Goal: Use online tool/utility: Utilize a website feature to perform a specific function

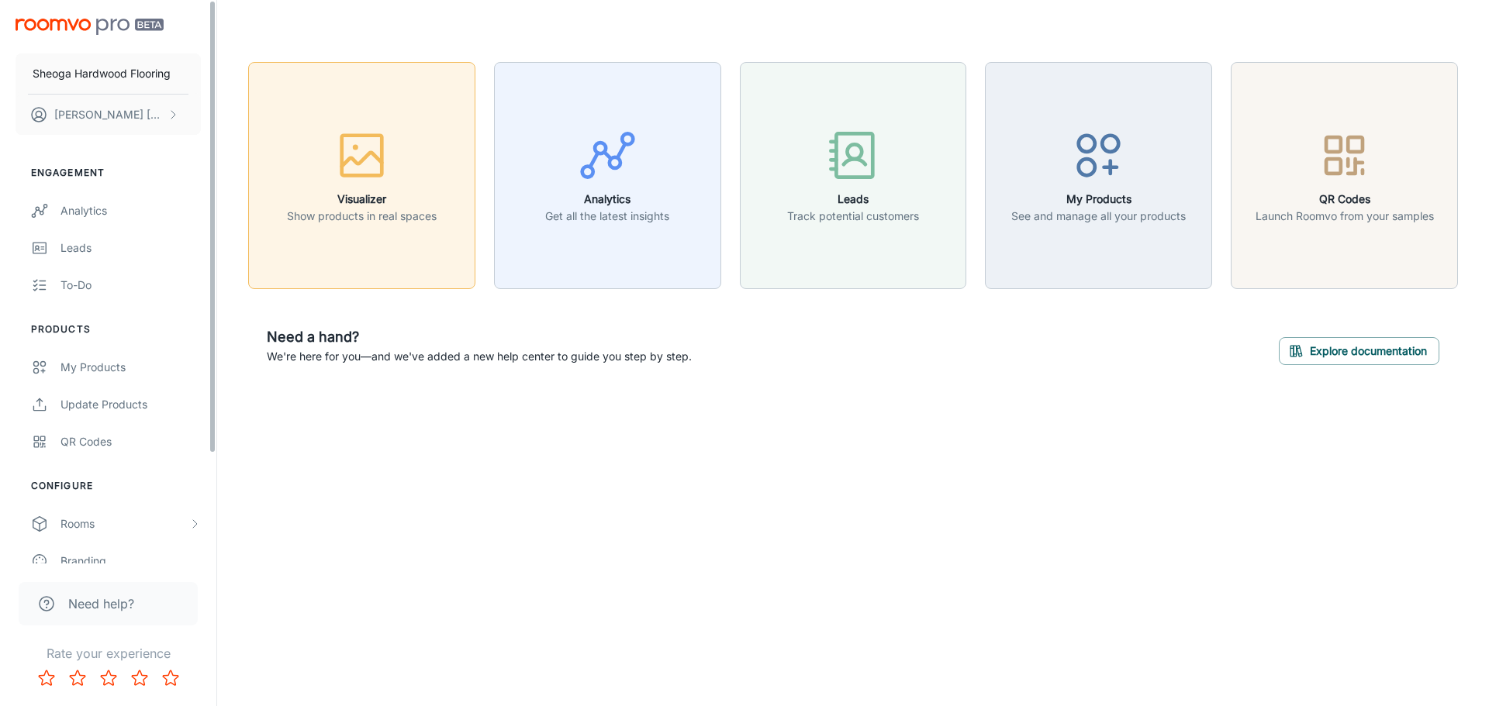
click at [299, 212] on p "Show products in real spaces" at bounding box center [362, 216] width 150 height 17
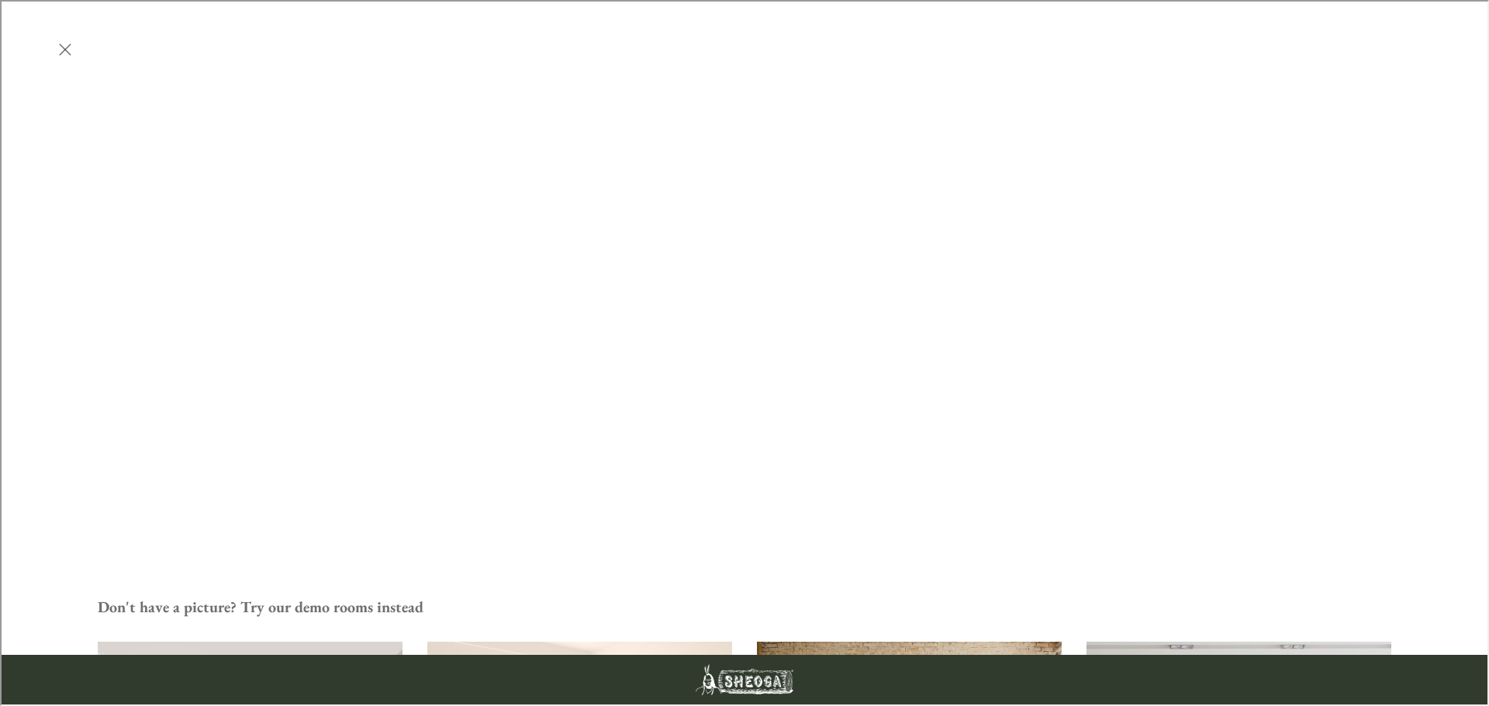
scroll to position [543, 0]
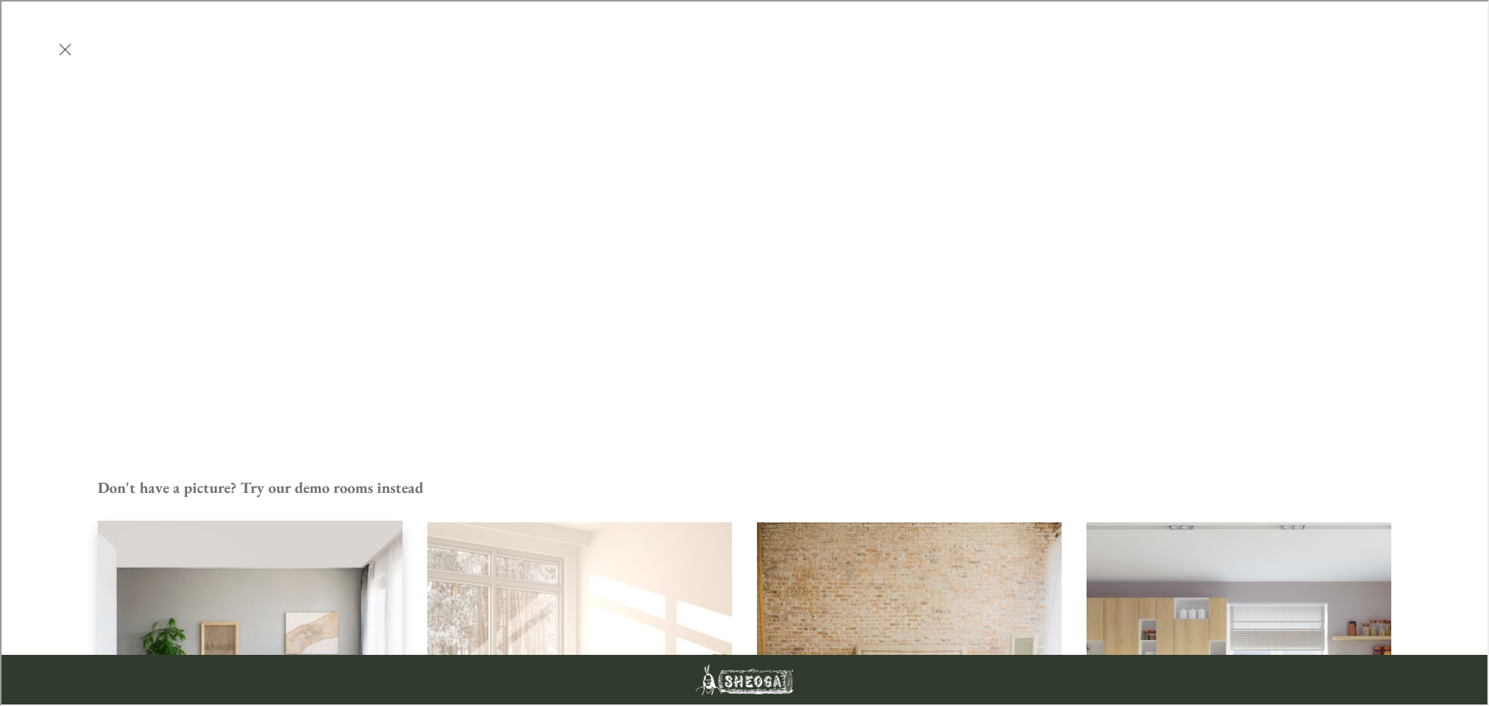
click at [261, 520] on img "Living Room" at bounding box center [250, 674] width 308 height 309
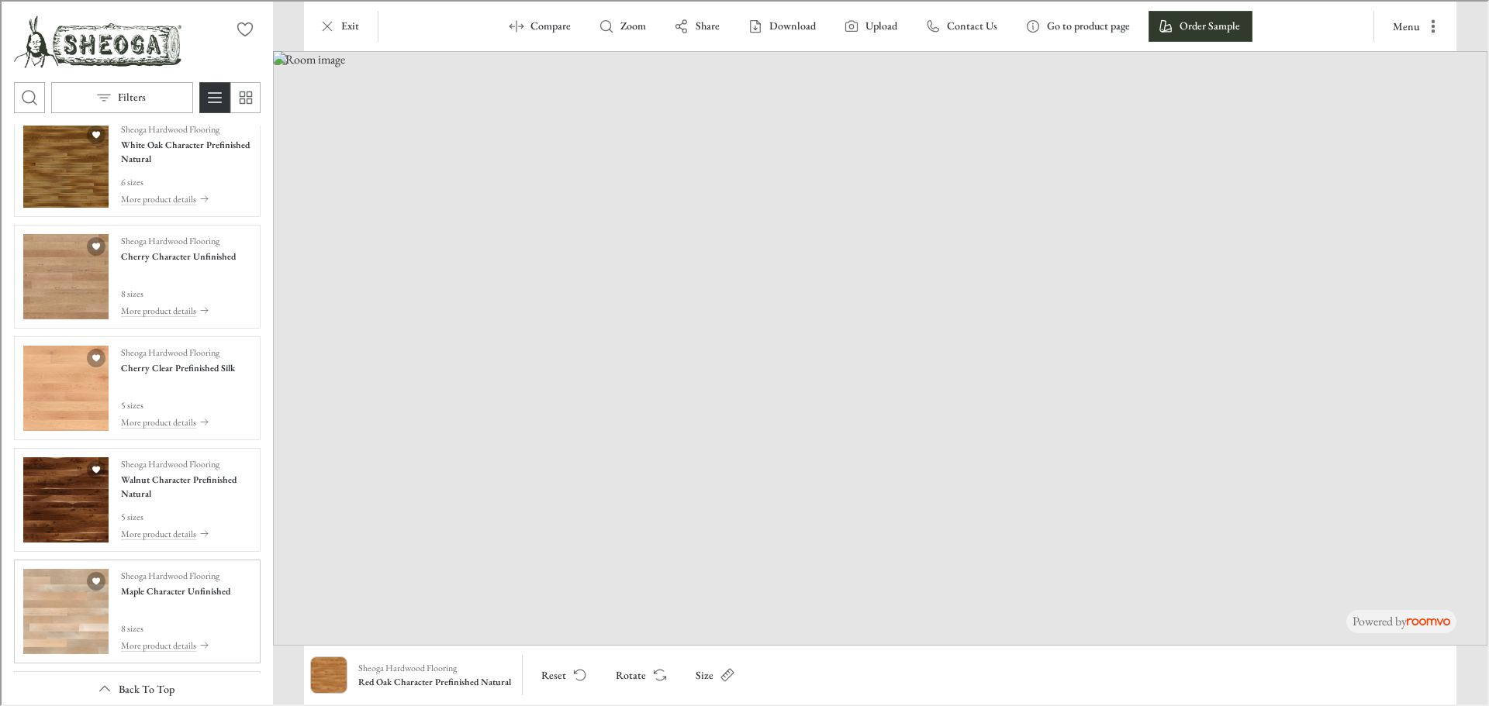
scroll to position [2455, 0]
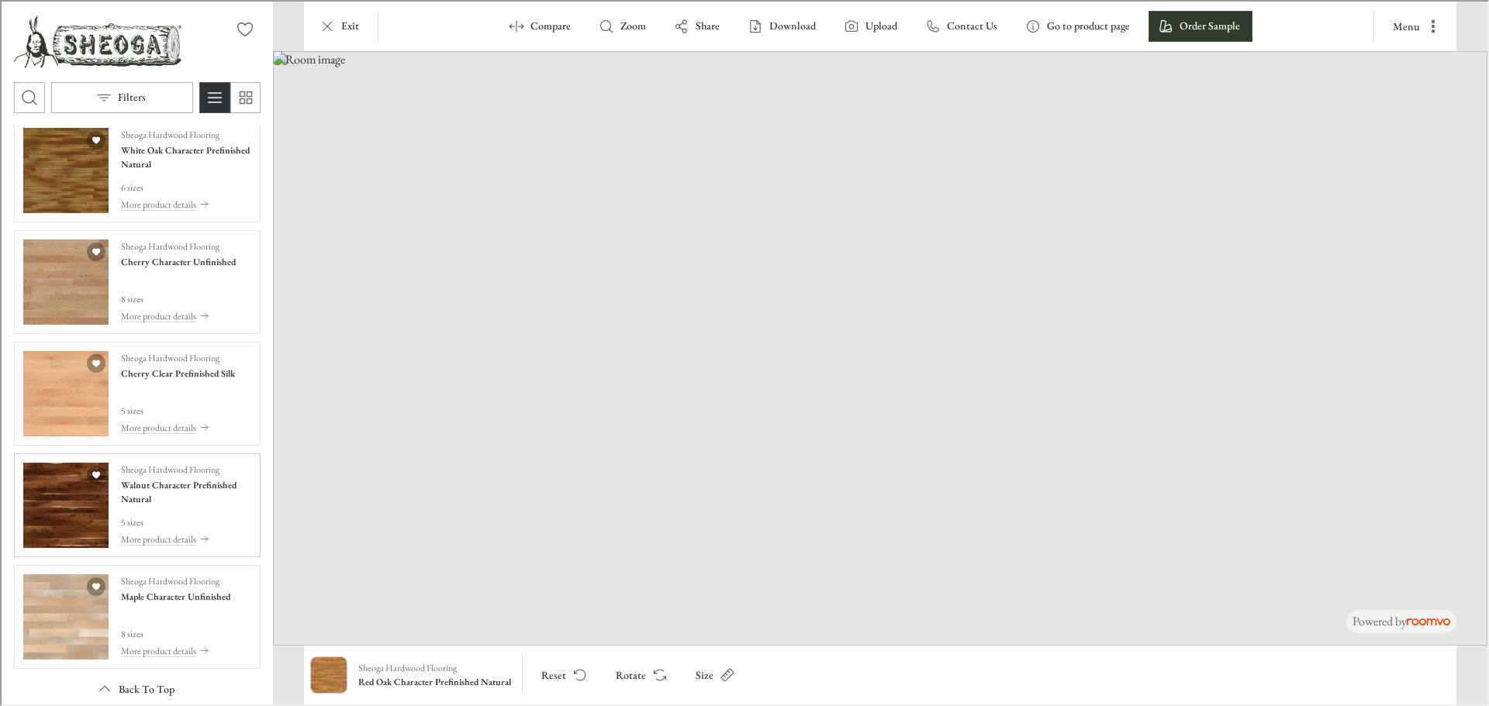
click at [87, 494] on img "See Walnut Character Prefinished Natural in the room" at bounding box center [64, 503] width 85 height 85
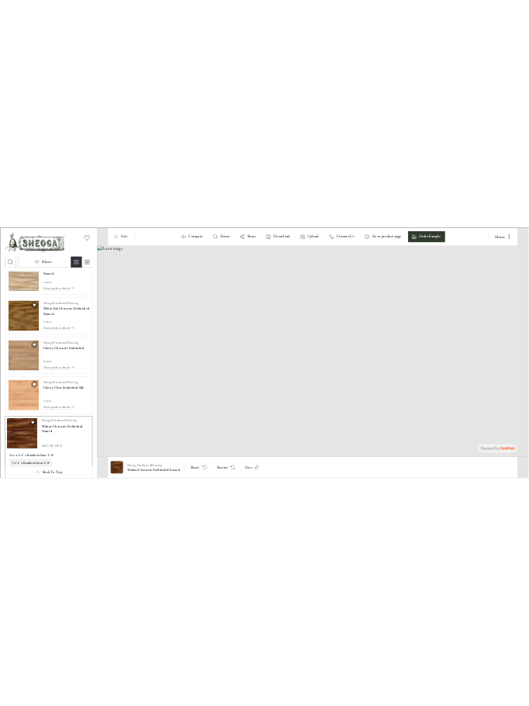
scroll to position [2090, 0]
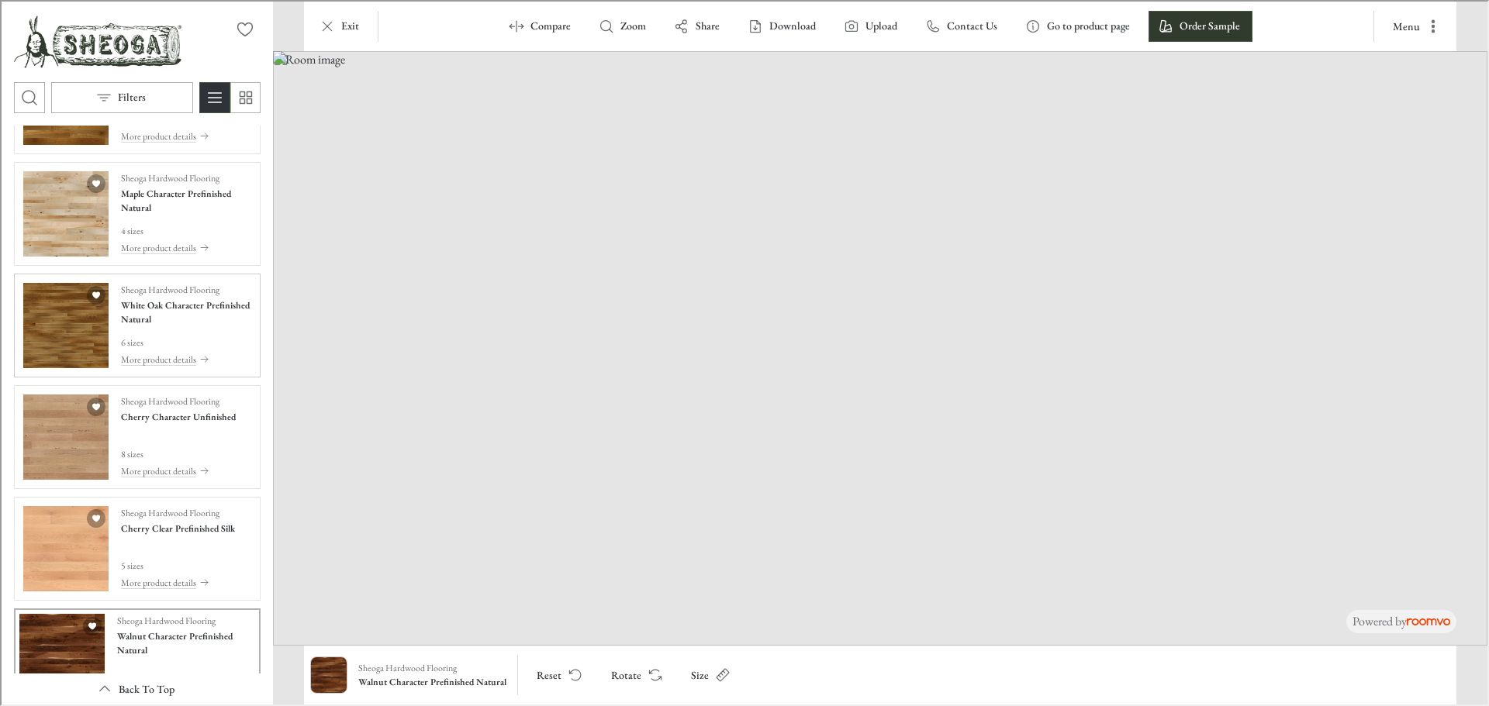
click at [74, 327] on img "See White Oak Character Prefinished Natural in the room" at bounding box center [64, 323] width 85 height 85
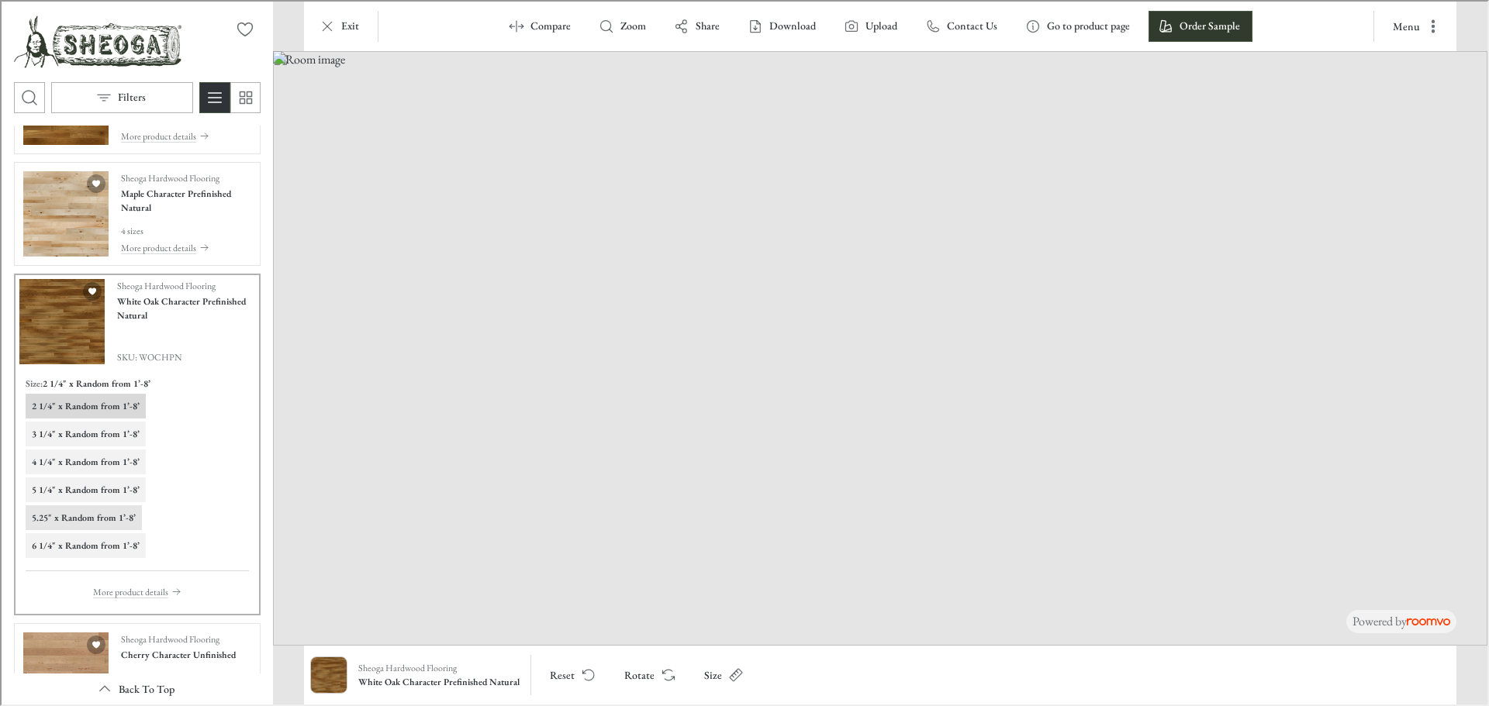
click at [78, 509] on button "5.25" x Random from 1’-8’" at bounding box center [82, 516] width 116 height 25
click at [375, 537] on img at bounding box center [878, 347] width 1214 height 595
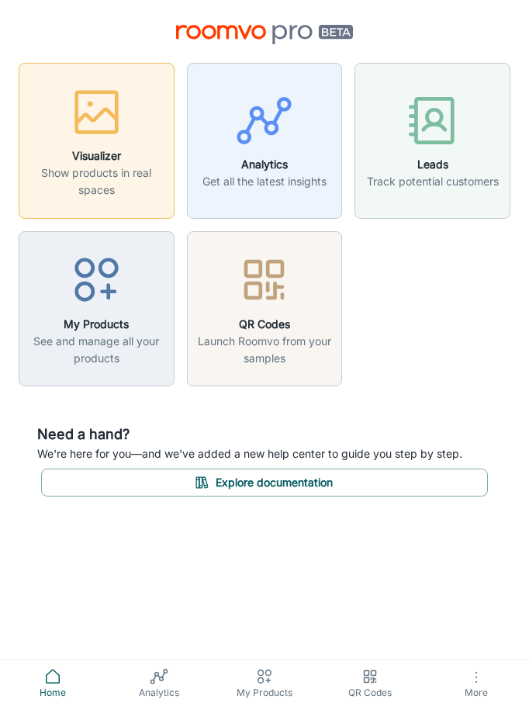
click at [93, 148] on h6 "Visualizer" at bounding box center [97, 155] width 136 height 17
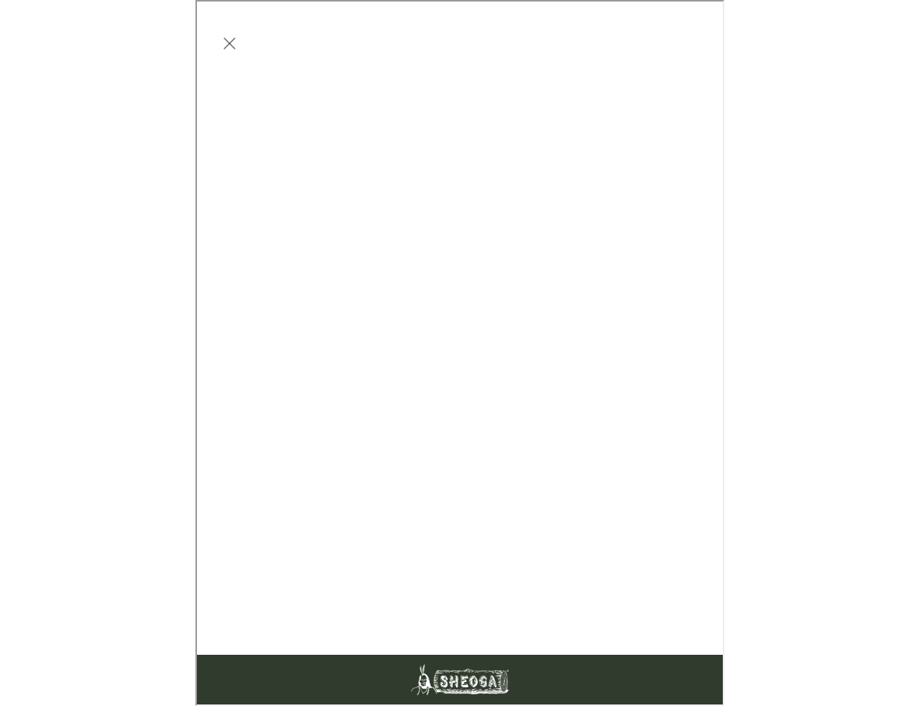
scroll to position [0, 0]
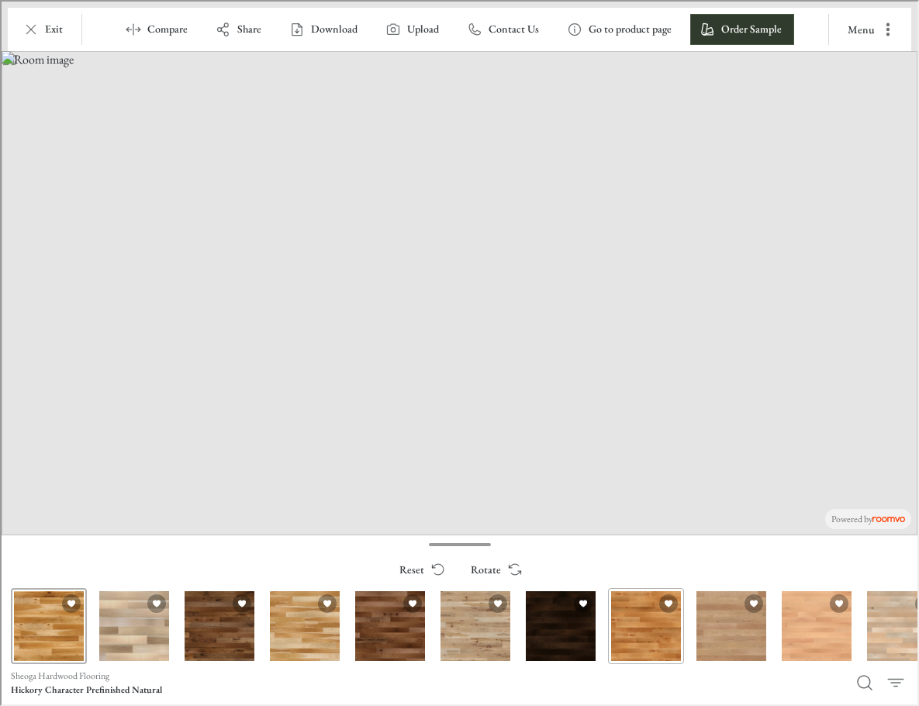
drag, startPoint x: 555, startPoint y: 627, endPoint x: 346, endPoint y: 636, distance: 209.6
click at [606, 636] on div "Cherry Character Prefinished Natural" at bounding box center [644, 624] width 76 height 76
click at [870, 639] on div "Maple Character Unfinished" at bounding box center [900, 624] width 76 height 76
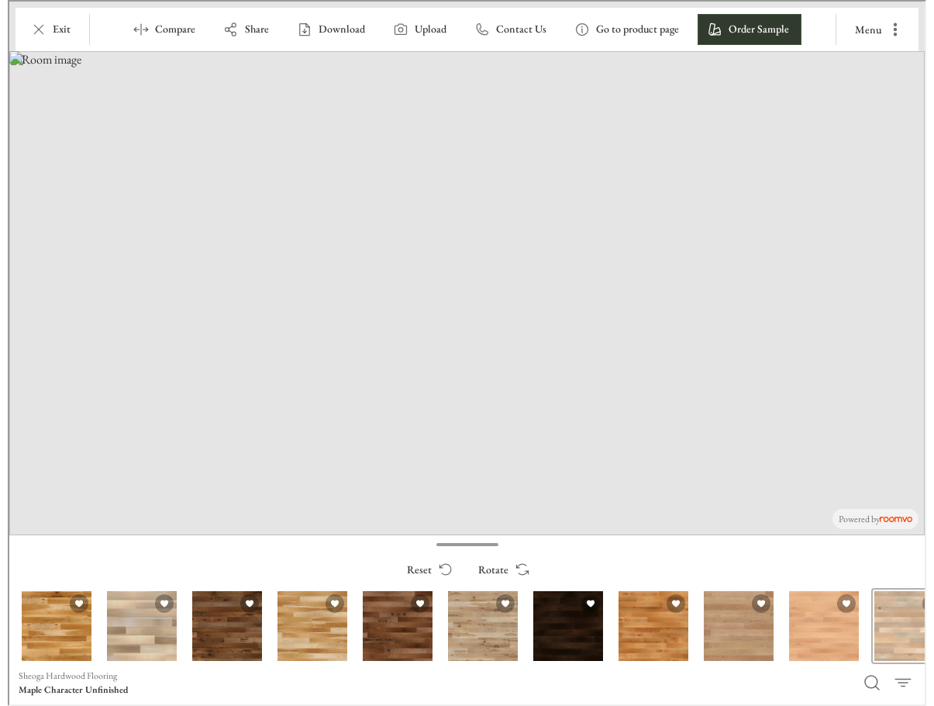
scroll to position [0, 22]
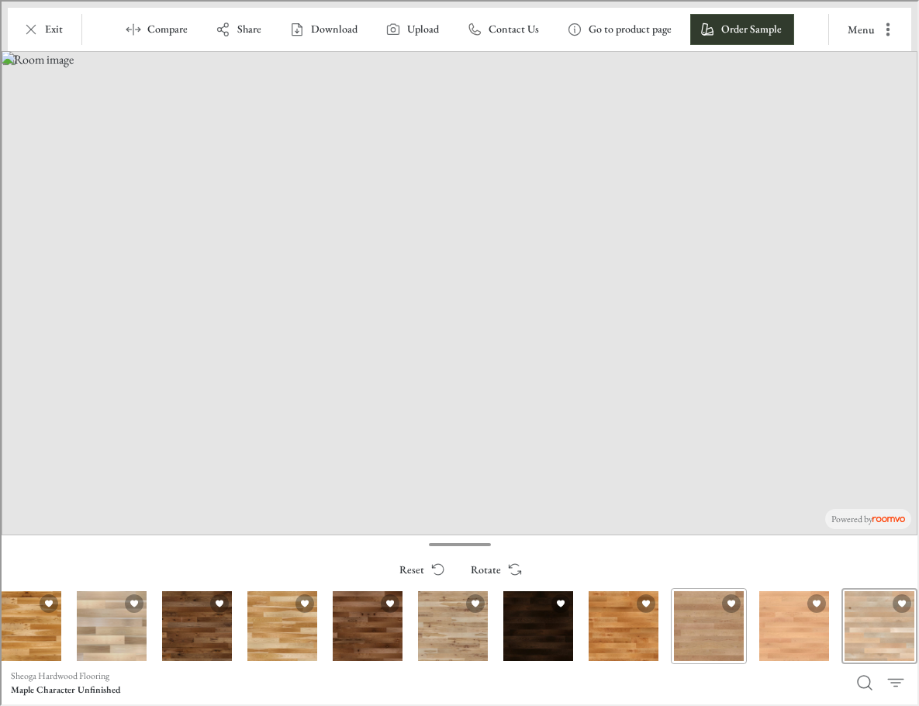
click at [699, 633] on div "Cherry Character Unfinished" at bounding box center [707, 624] width 76 height 76
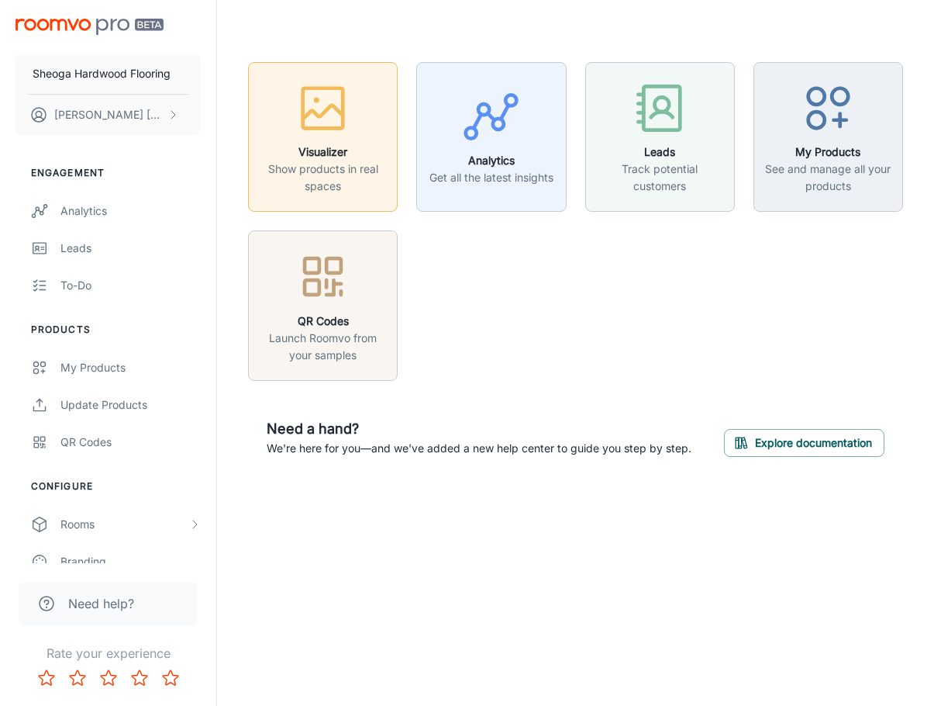
click at [332, 139] on div "button" at bounding box center [322, 111] width 129 height 64
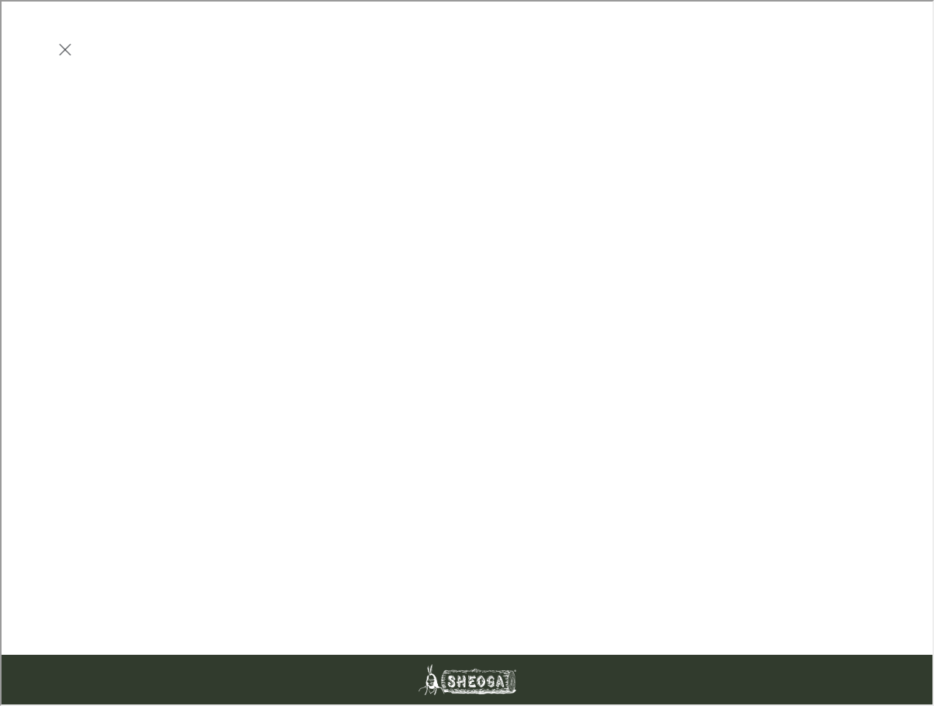
scroll to position [0, 0]
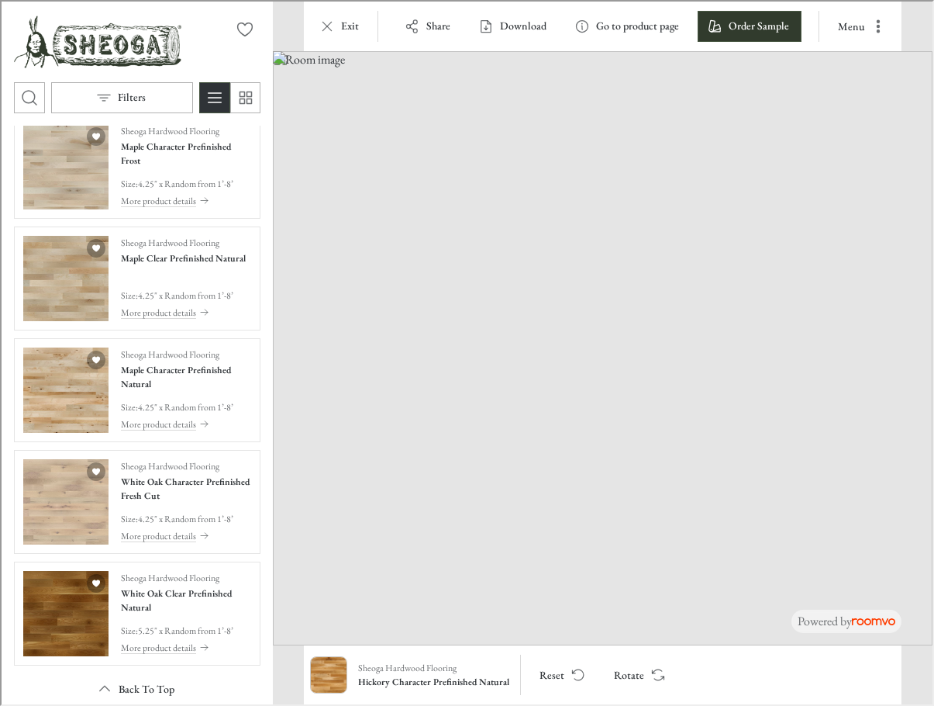
scroll to position [3335, 0]
click at [50, 619] on img "See White Oak Clear Prefinished Natural in the room" at bounding box center [64, 611] width 85 height 85
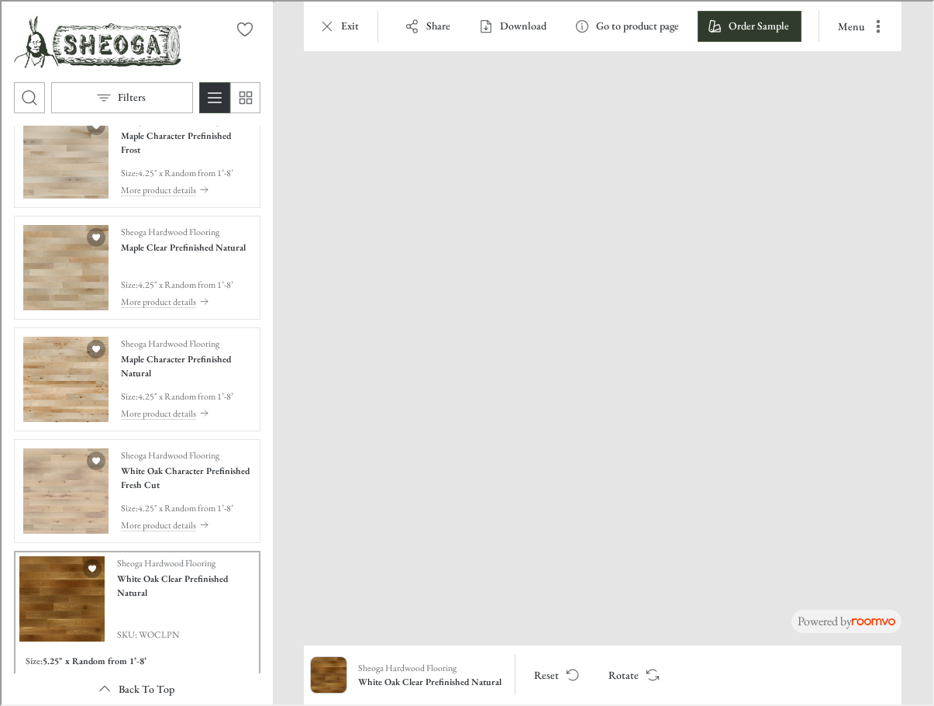
click at [661, 489] on img at bounding box center [588, 346] width 803 height 723
